Goal: Information Seeking & Learning: Learn about a topic

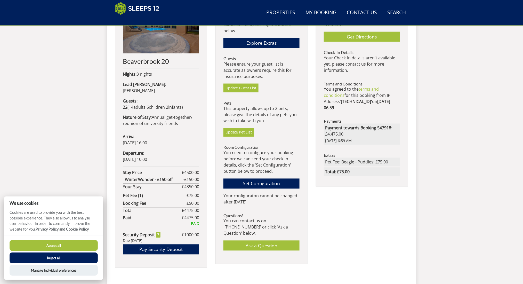
scroll to position [183, 0]
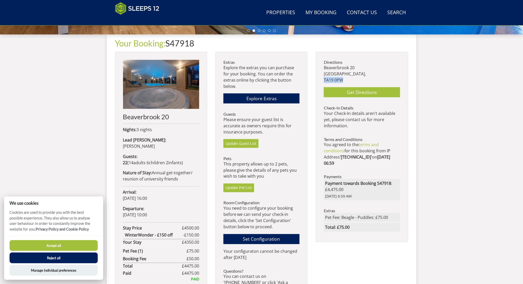
drag, startPoint x: 345, startPoint y: 80, endPoint x: 324, endPoint y: 78, distance: 20.5
click at [324, 78] on p "[STREET_ADDRESS]" at bounding box center [362, 74] width 76 height 19
copy p "TA19 0PW"
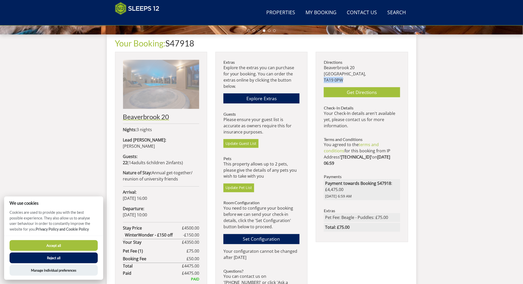
click at [154, 118] on h2 "Beaverbrook 20" at bounding box center [161, 116] width 76 height 7
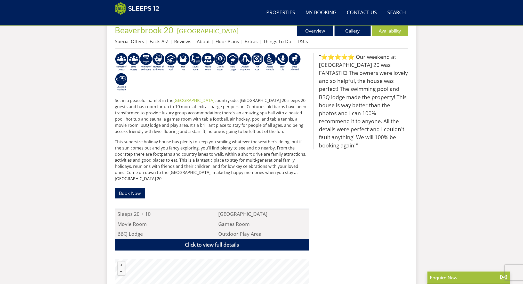
scroll to position [61, 0]
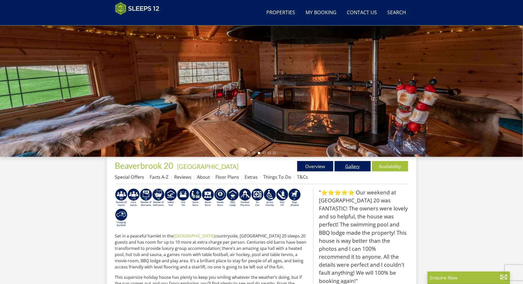
click at [347, 169] on link "Gallery" at bounding box center [353, 166] width 36 height 10
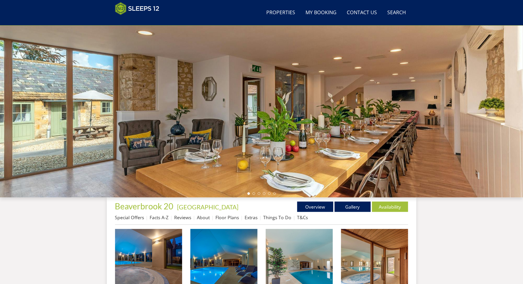
scroll to position [89, 0]
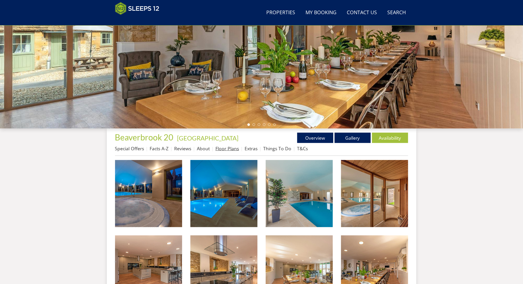
click at [236, 148] on link "Floor Plans" at bounding box center [227, 148] width 23 height 6
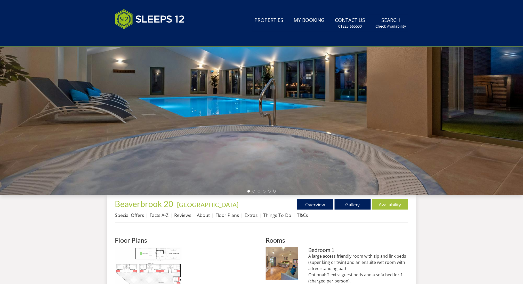
scroll to position [158, 0]
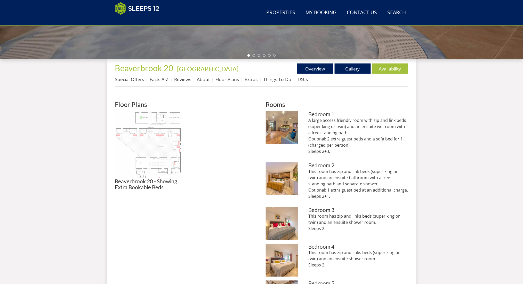
click at [168, 142] on img at bounding box center [148, 144] width 67 height 67
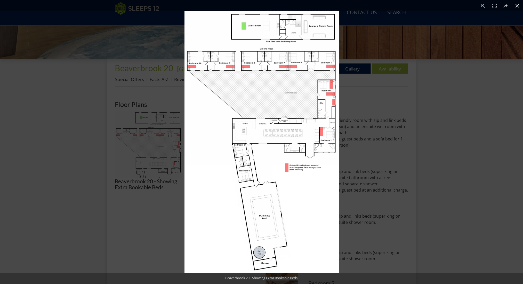
click at [362, 180] on div at bounding box center [446, 153] width 523 height 284
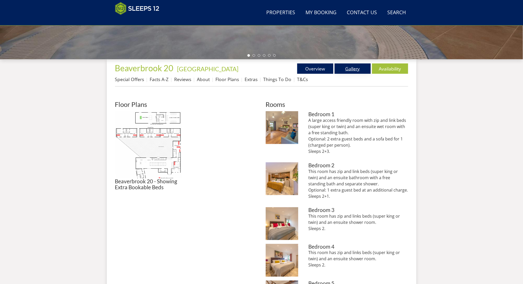
click at [345, 68] on link "Gallery" at bounding box center [353, 68] width 36 height 10
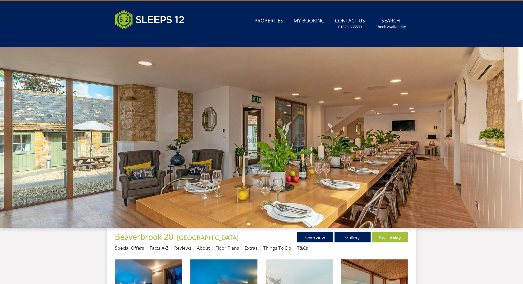
scroll to position [124, 0]
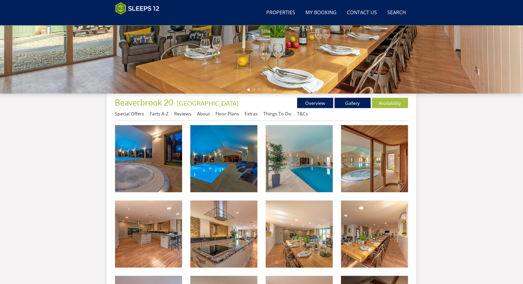
drag, startPoint x: 216, startPoint y: 166, endPoint x: 240, endPoint y: 118, distance: 53.7
click at [216, 166] on img at bounding box center [223, 158] width 67 height 67
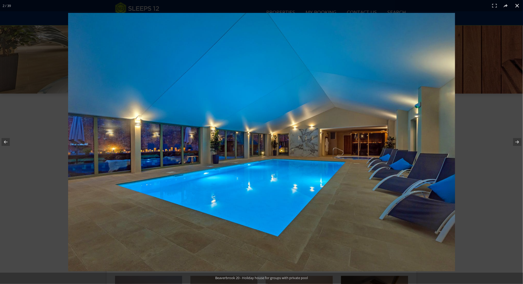
click at [45, 44] on div at bounding box center [261, 142] width 523 height 284
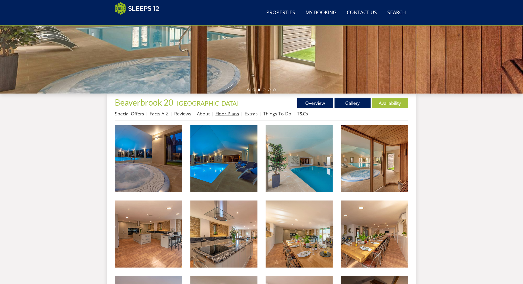
click at [236, 115] on link "Floor Plans" at bounding box center [227, 113] width 23 height 6
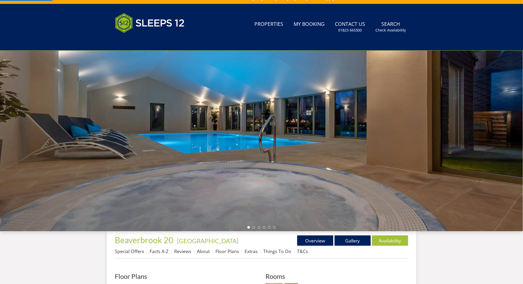
scroll to position [151, 0]
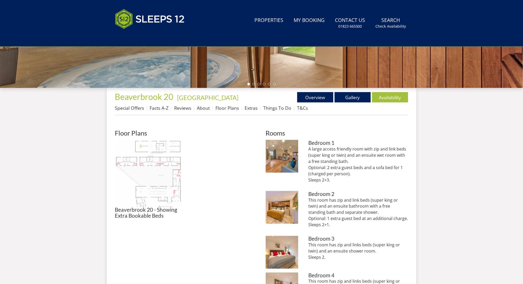
click at [143, 159] on img at bounding box center [148, 173] width 67 height 67
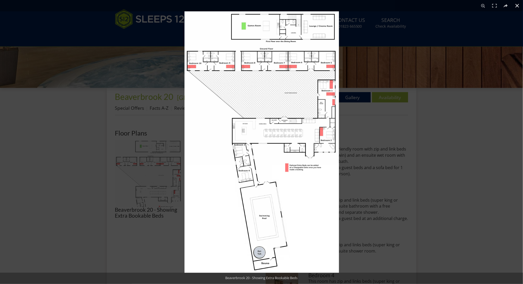
click at [438, 102] on div at bounding box center [446, 153] width 523 height 284
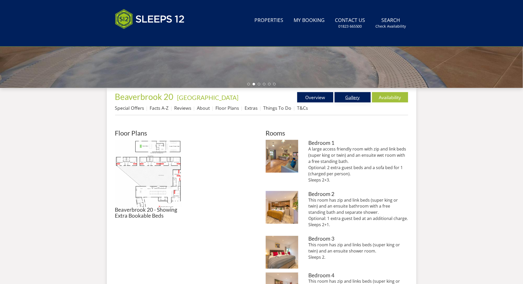
click at [353, 95] on link "Gallery" at bounding box center [353, 97] width 36 height 10
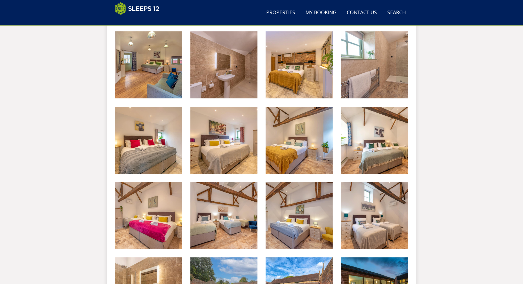
scroll to position [612, 0]
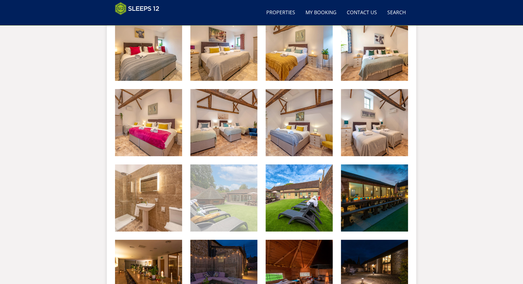
click at [243, 187] on img at bounding box center [223, 197] width 67 height 67
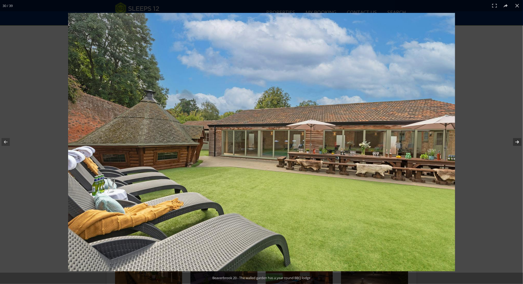
click at [516, 142] on button at bounding box center [514, 142] width 18 height 26
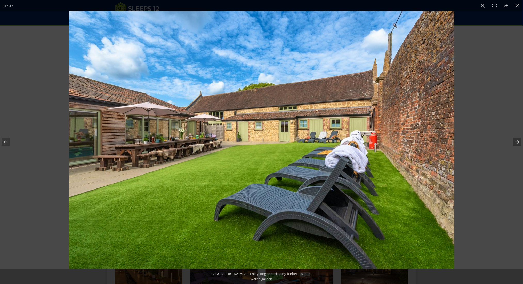
click at [516, 142] on button at bounding box center [514, 142] width 18 height 26
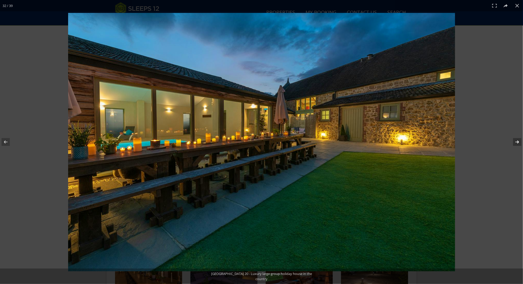
click at [516, 142] on button at bounding box center [514, 142] width 18 height 26
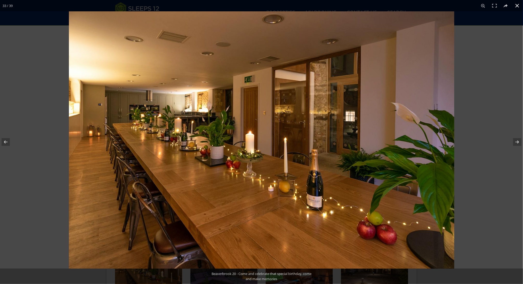
click at [518, 7] on button at bounding box center [517, 5] width 11 height 11
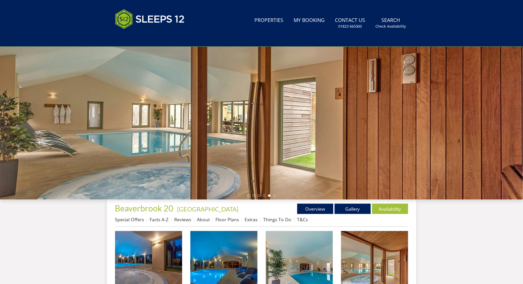
scroll to position [0, 0]
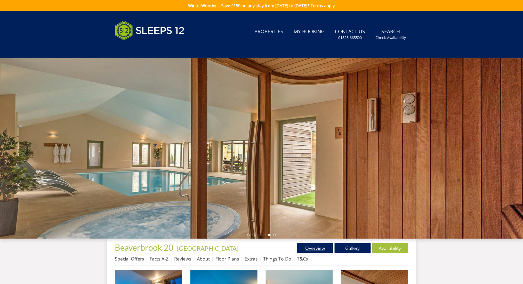
click at [312, 247] on link "Overview" at bounding box center [315, 248] width 36 height 10
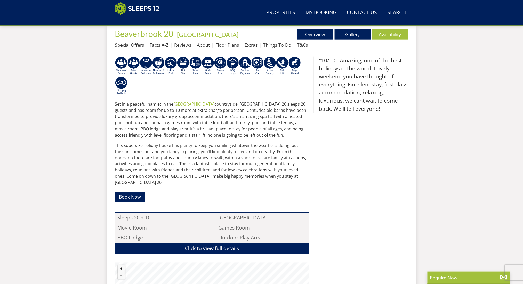
scroll to position [261, 0]
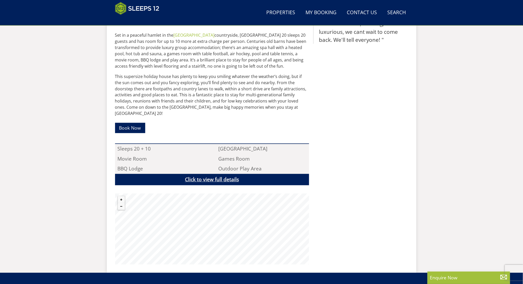
click at [211, 175] on link "Click to view full details" at bounding box center [212, 180] width 194 height 12
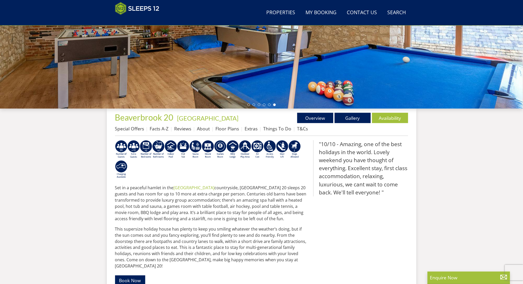
scroll to position [55, 0]
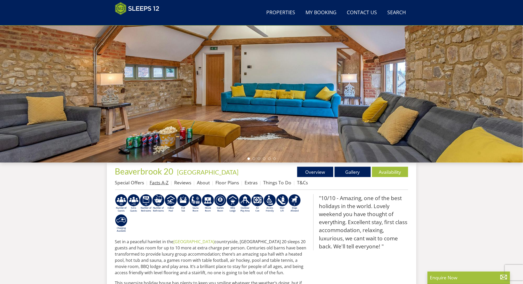
click at [162, 180] on link "Facts A-Z" at bounding box center [159, 182] width 19 height 6
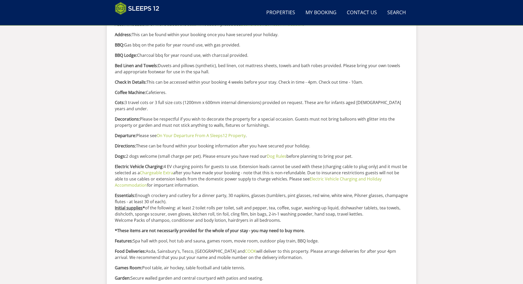
scroll to position [158, 0]
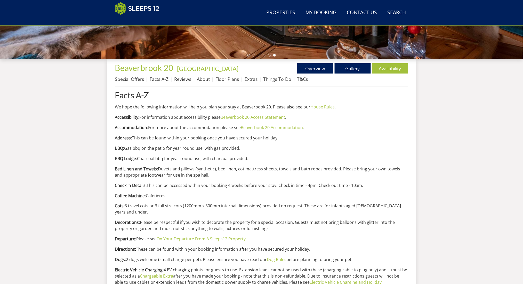
click at [200, 81] on link "About" at bounding box center [203, 79] width 13 height 6
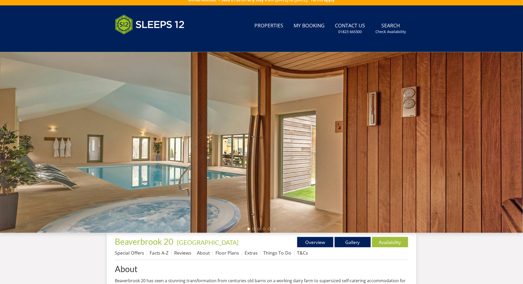
scroll to position [157, 0]
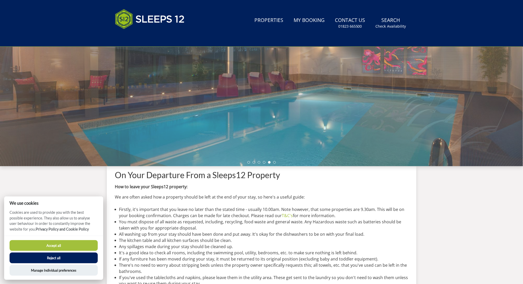
scroll to position [220, 0]
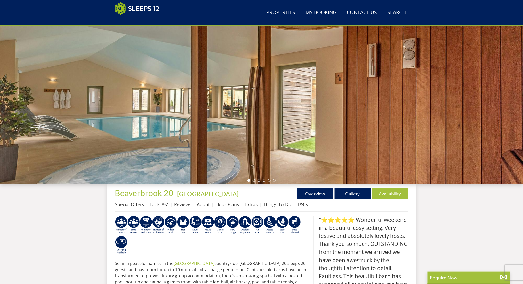
scroll to position [116, 0]
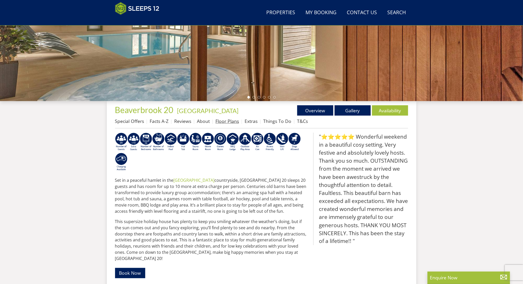
click at [228, 120] on link "Floor Plans" at bounding box center [227, 121] width 23 height 6
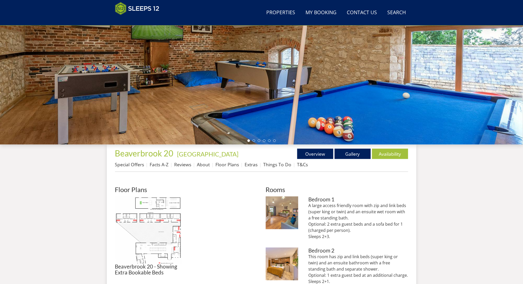
scroll to position [192, 0]
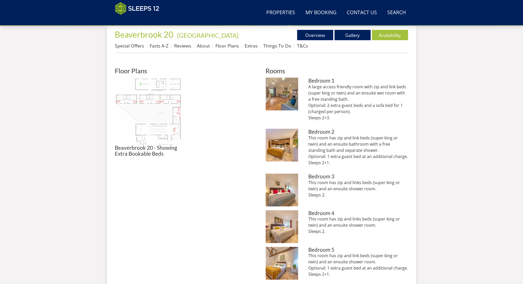
click at [150, 99] on img at bounding box center [148, 111] width 67 height 67
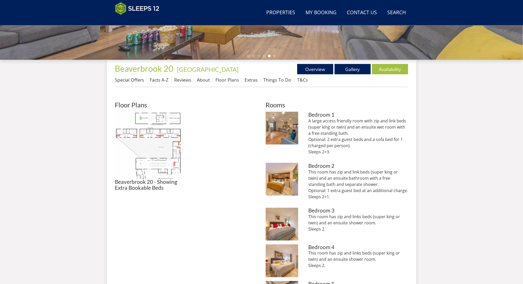
scroll to position [226, 0]
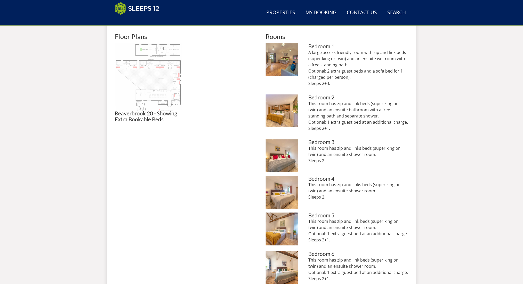
click at [142, 79] on img at bounding box center [148, 76] width 67 height 67
